Goal: Communication & Community: Connect with others

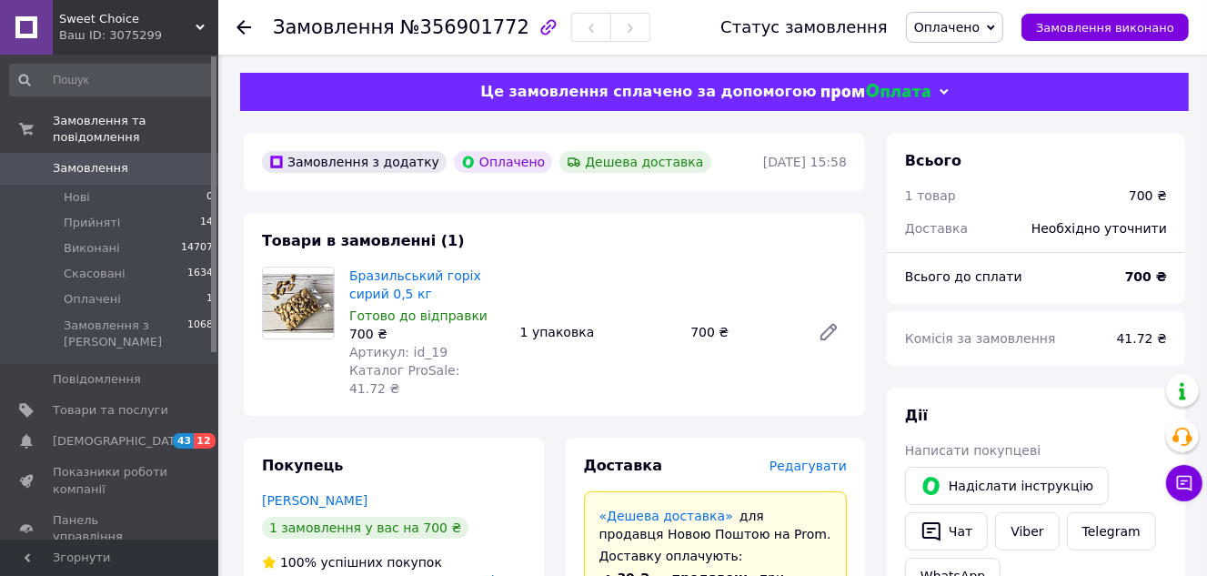
click at [995, 26] on icon at bounding box center [991, 28] width 8 height 8
click at [1000, 66] on li "Прийнято" at bounding box center [954, 63] width 95 height 27
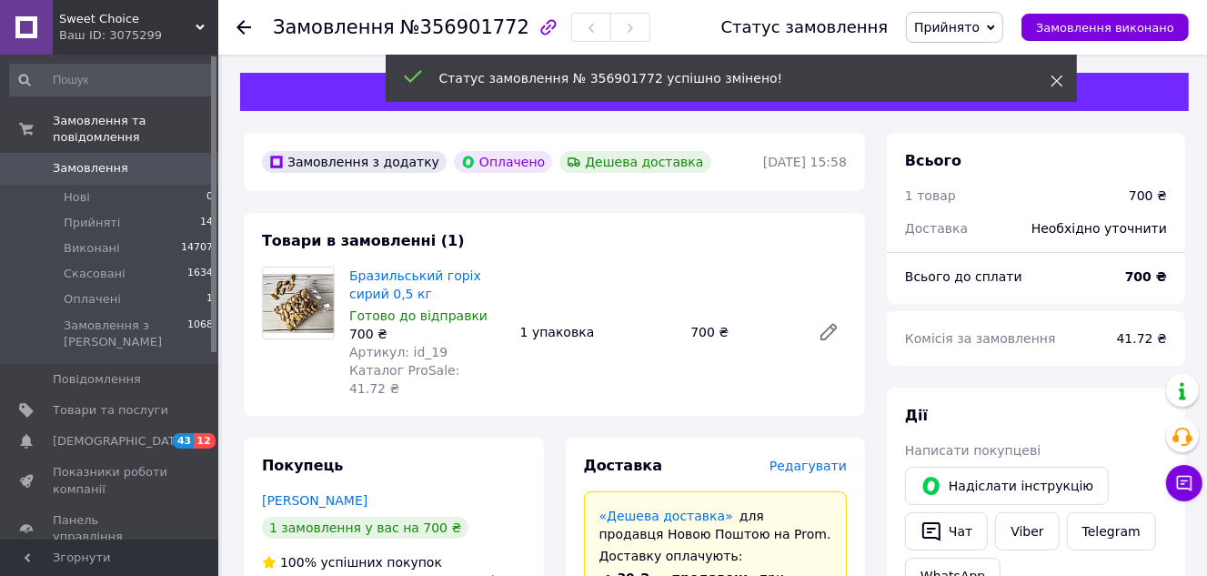
click at [1055, 75] on icon at bounding box center [1056, 81] width 13 height 13
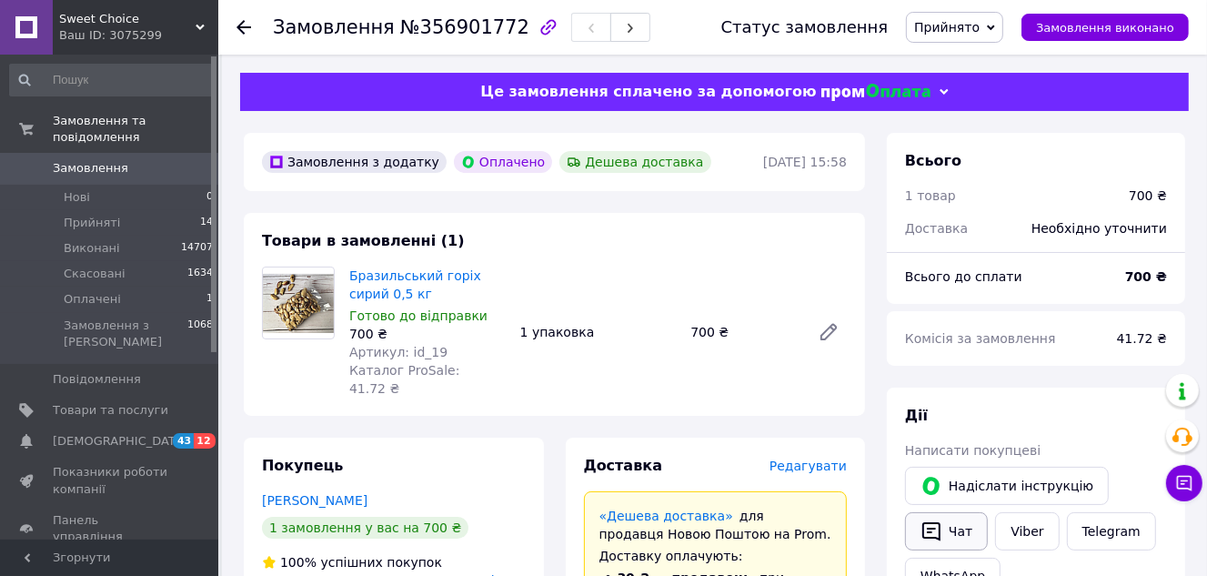
click at [964, 520] on button "Чат" at bounding box center [946, 531] width 83 height 38
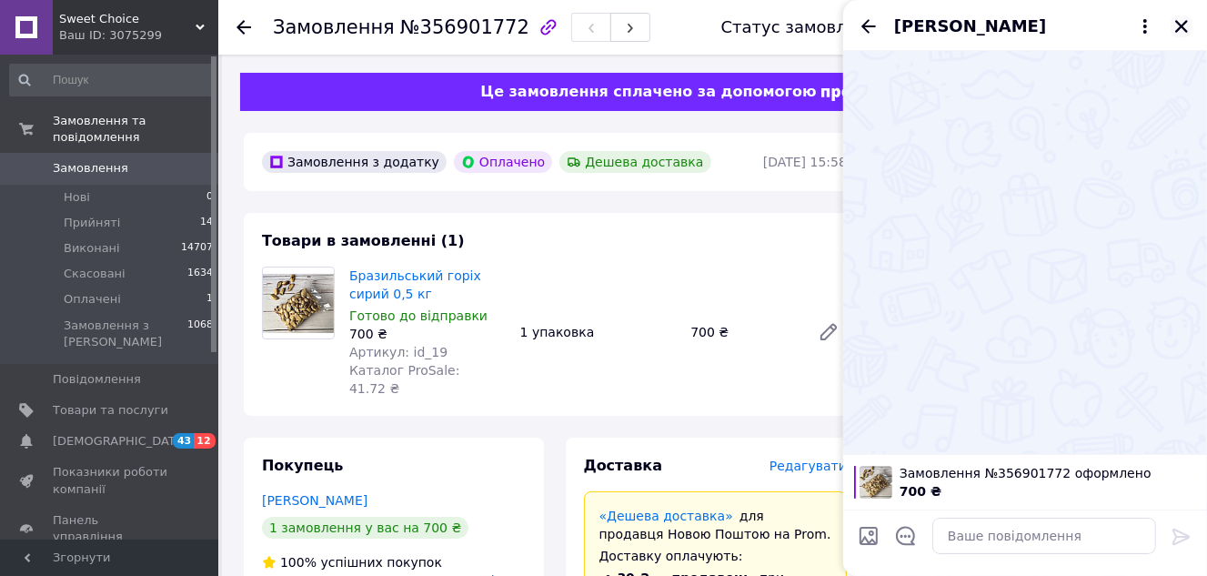
click at [1173, 26] on icon "Закрити" at bounding box center [1181, 26] width 16 height 16
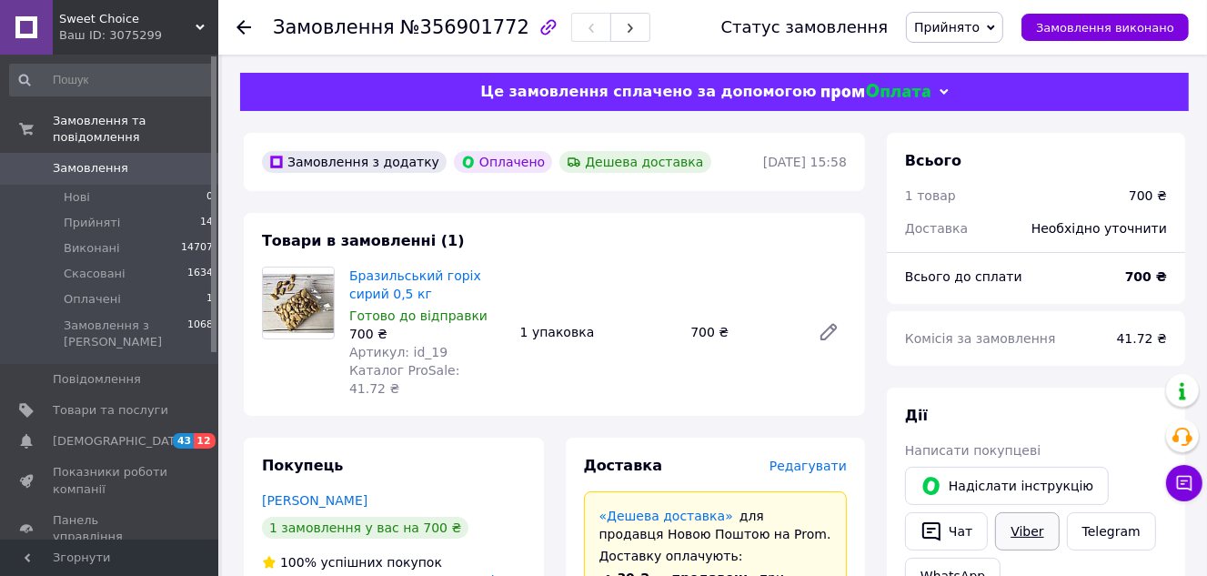
click at [1007, 535] on link "Viber" at bounding box center [1027, 531] width 64 height 38
